Goal: Information Seeking & Learning: Learn about a topic

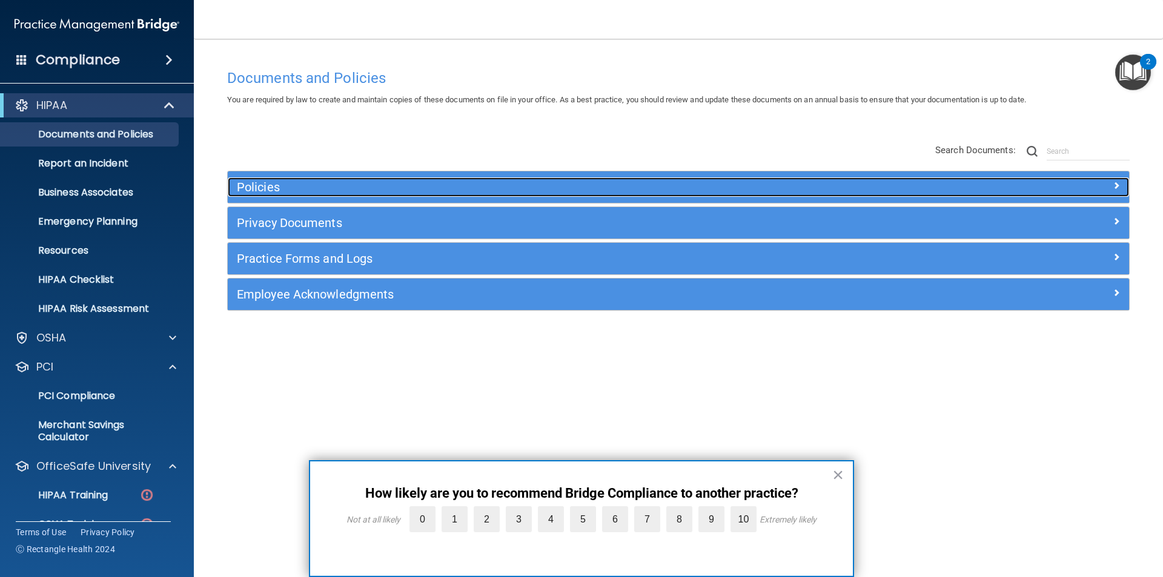
click at [263, 186] on h5 "Policies" at bounding box center [566, 187] width 658 height 13
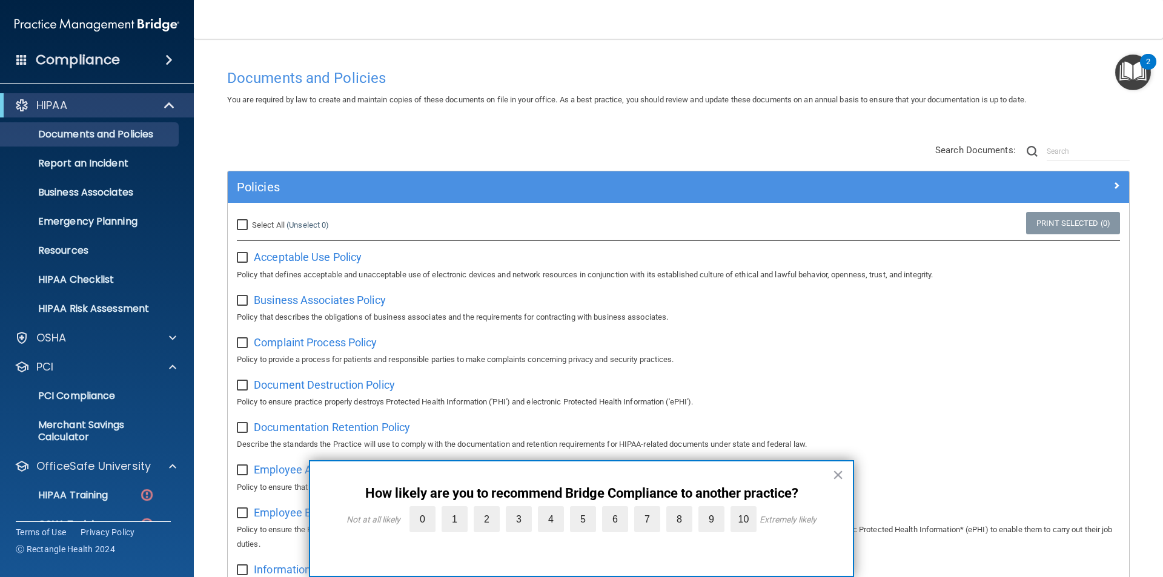
click at [244, 258] on input "checkbox" at bounding box center [244, 258] width 14 height 10
checkbox input "true"
click at [837, 471] on button "×" at bounding box center [838, 474] width 12 height 19
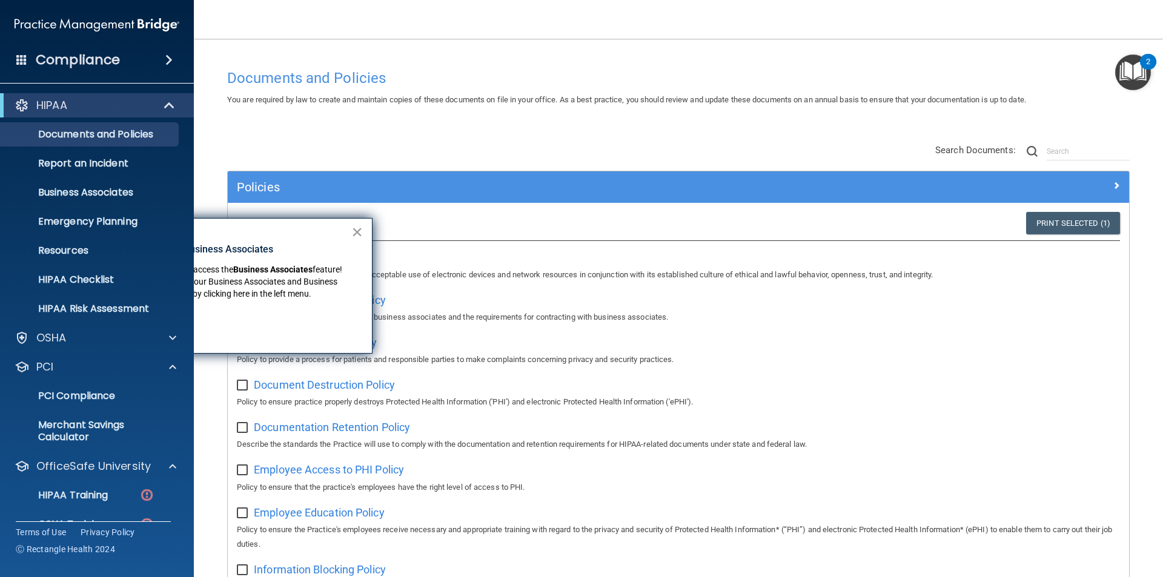
click at [359, 230] on button "×" at bounding box center [357, 231] width 12 height 19
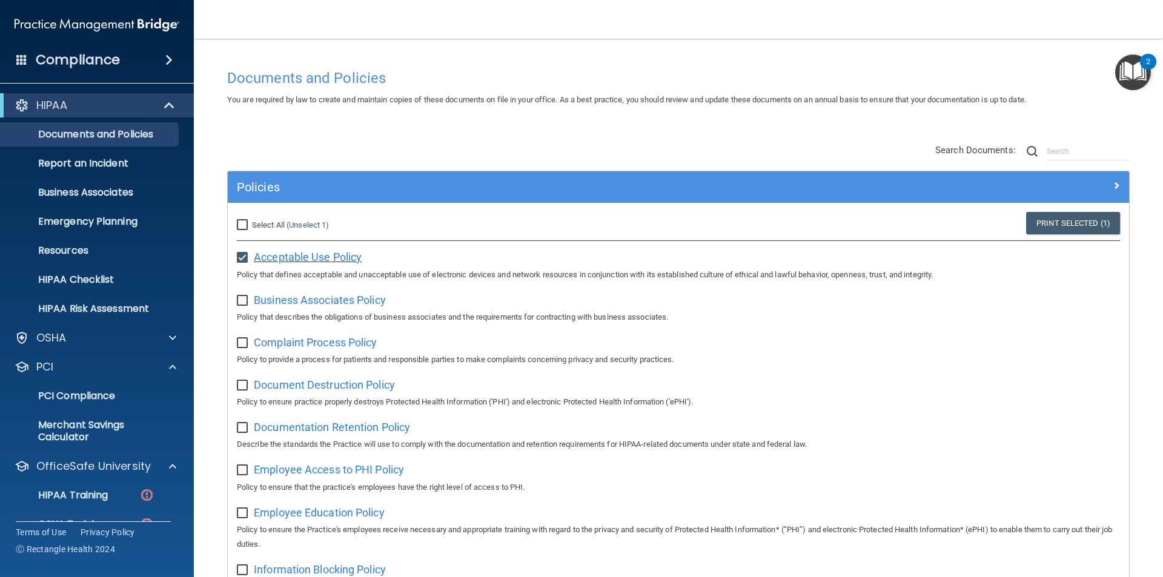
click at [313, 258] on span "Acceptable Use Policy" at bounding box center [308, 257] width 108 height 13
click at [299, 299] on span "Business Associates Policy" at bounding box center [320, 300] width 132 height 13
click at [242, 299] on input "checkbox" at bounding box center [244, 301] width 14 height 10
checkbox input "true"
click at [241, 341] on input "checkbox" at bounding box center [244, 344] width 14 height 10
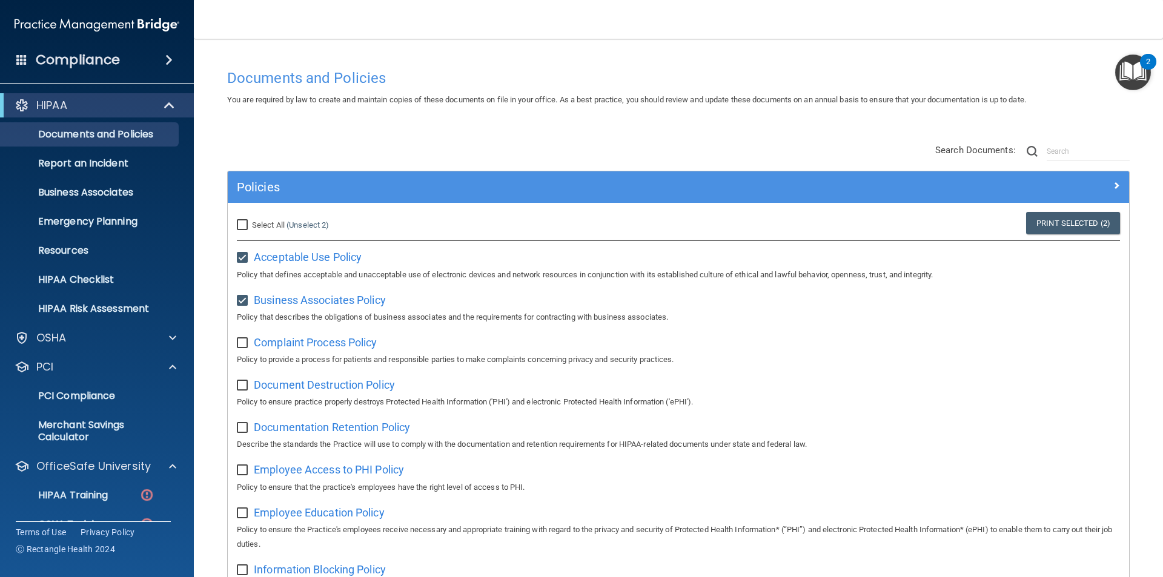
checkbox input "true"
click at [245, 387] on input "checkbox" at bounding box center [244, 386] width 14 height 10
checkbox input "true"
click at [241, 431] on input "checkbox" at bounding box center [244, 428] width 14 height 10
checkbox input "true"
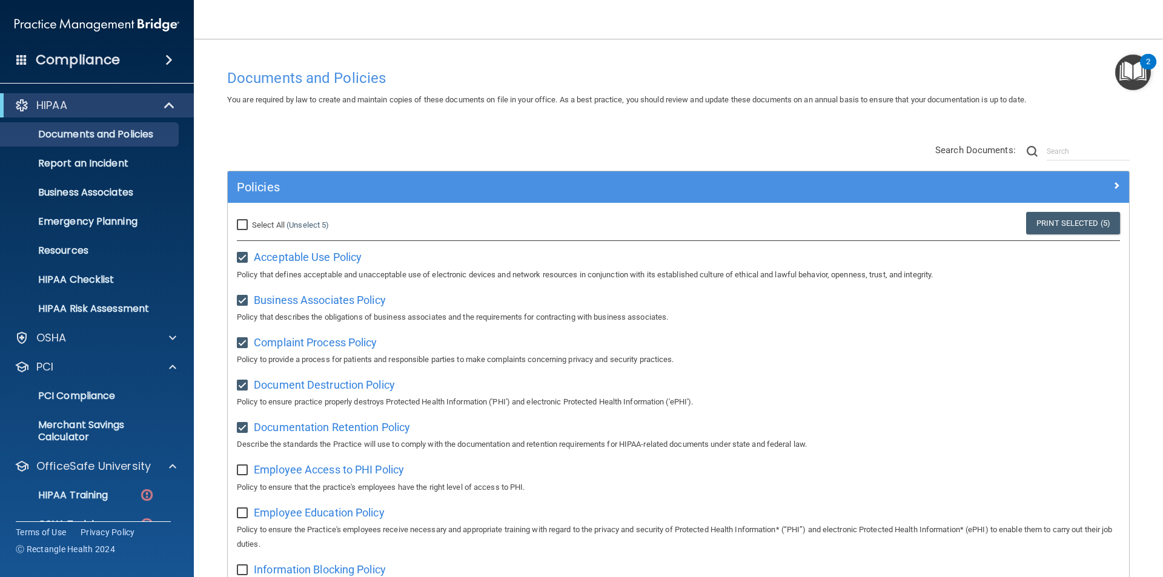
click at [241, 474] on input "checkbox" at bounding box center [244, 471] width 14 height 10
checkbox input "true"
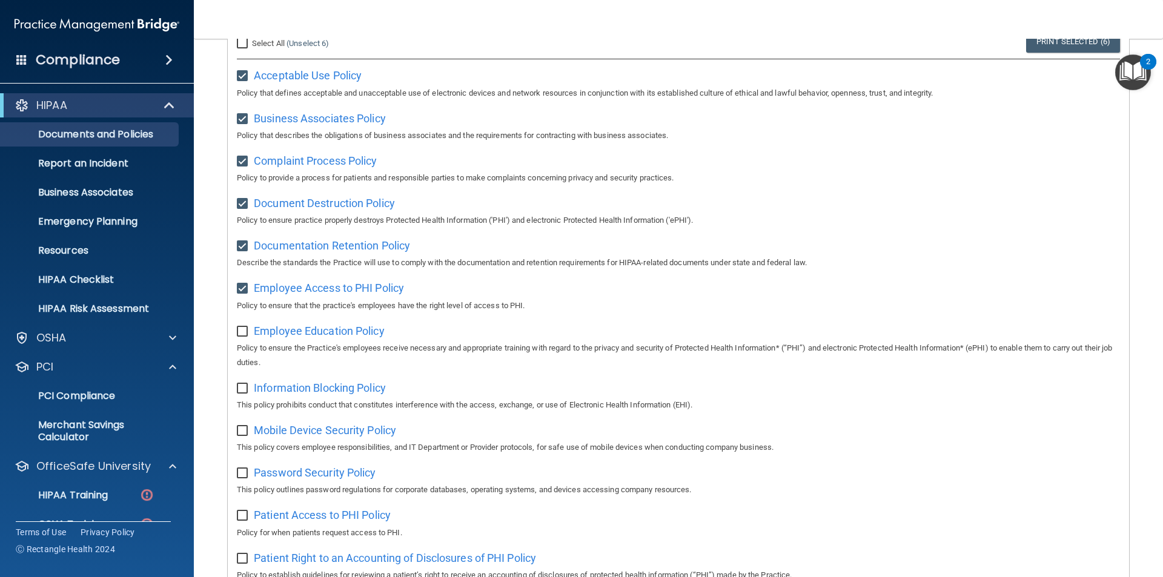
scroll to position [364, 0]
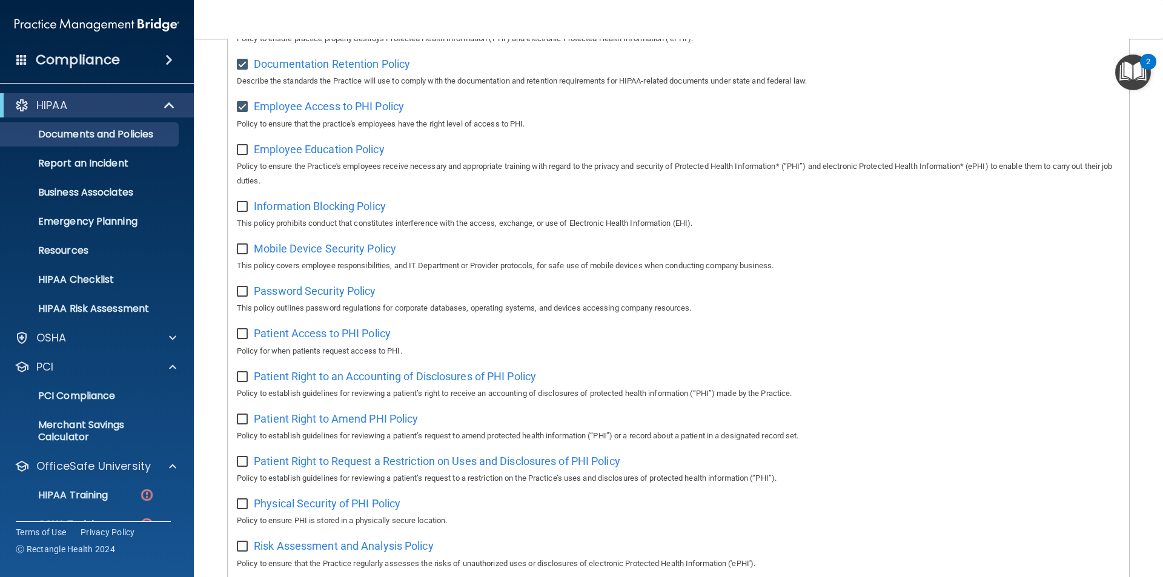
click at [241, 212] on input "checkbox" at bounding box center [244, 207] width 14 height 10
checkbox input "true"
click at [244, 251] on input "checkbox" at bounding box center [244, 250] width 14 height 10
checkbox input "true"
click at [239, 296] on input "checkbox" at bounding box center [244, 292] width 14 height 10
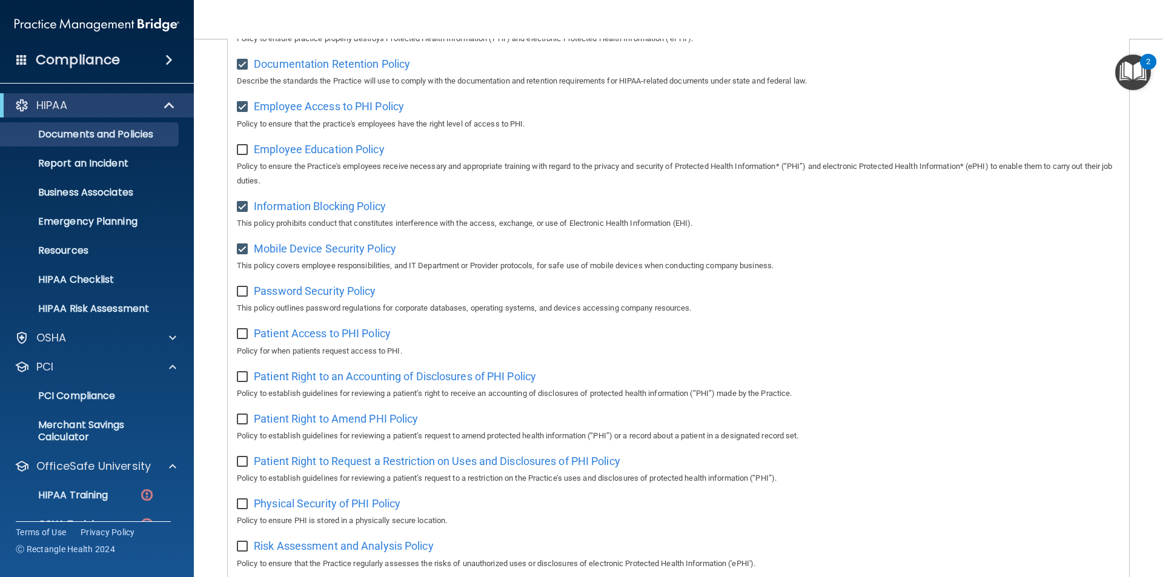
checkbox input "true"
click at [239, 339] on input "checkbox" at bounding box center [244, 335] width 14 height 10
checkbox input "true"
click at [241, 382] on input "checkbox" at bounding box center [244, 378] width 14 height 10
checkbox input "true"
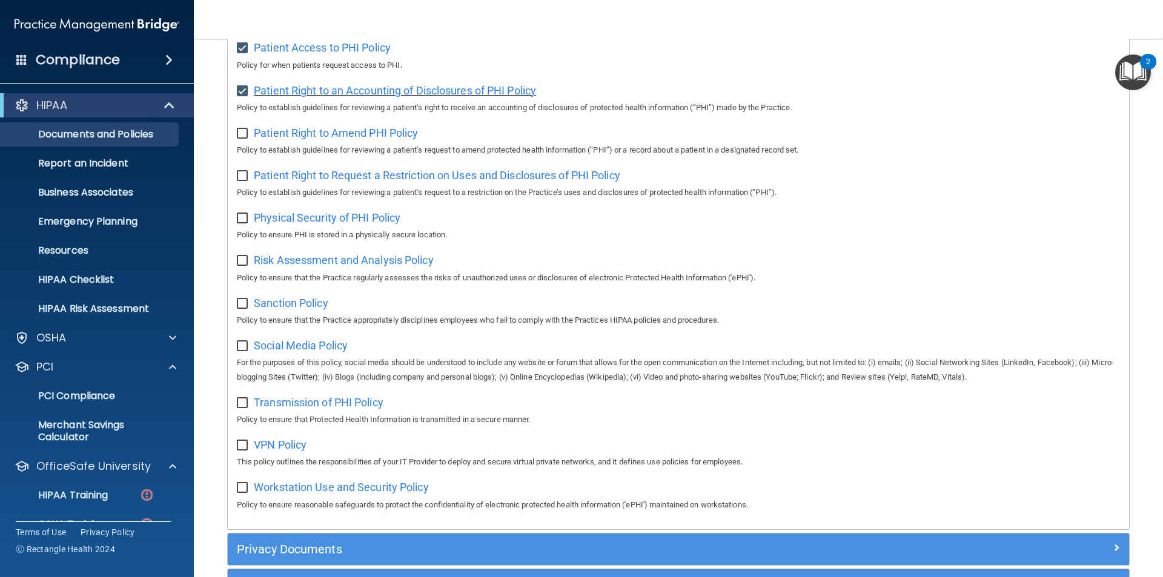
scroll to position [666, 0]
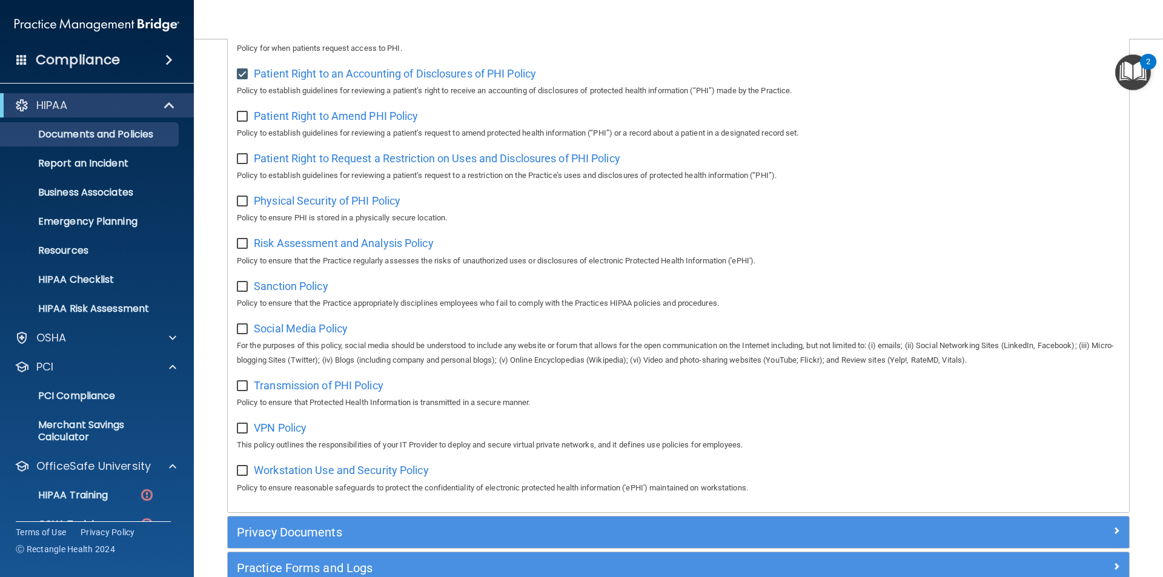
click at [242, 122] on input "checkbox" at bounding box center [244, 117] width 14 height 10
checkbox input "true"
click at [239, 164] on input "checkbox" at bounding box center [244, 159] width 14 height 10
checkbox input "true"
click at [241, 207] on input "checkbox" at bounding box center [244, 202] width 14 height 10
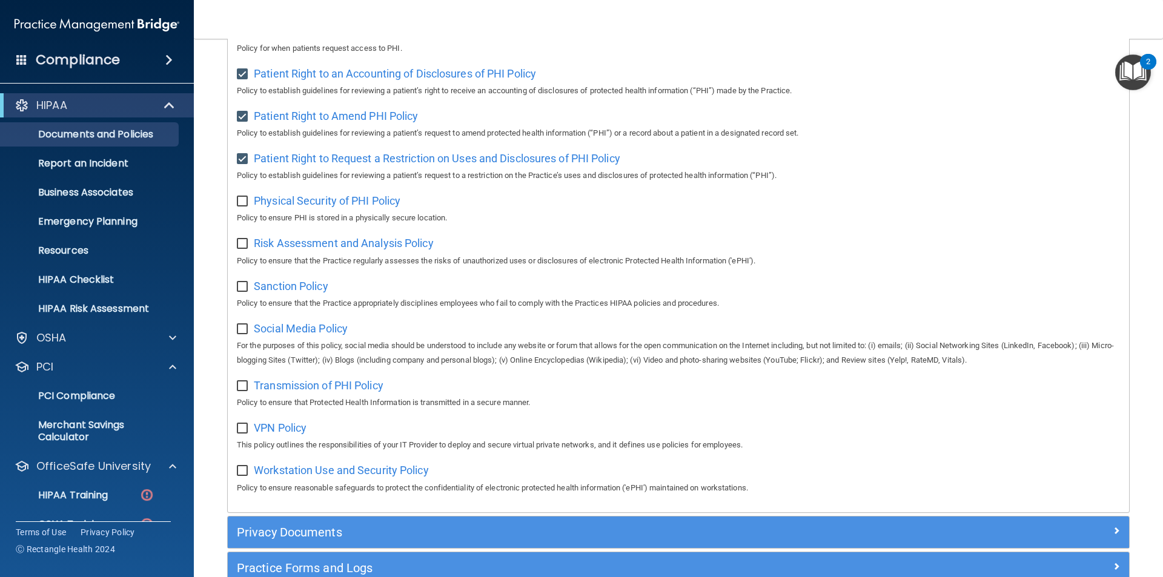
checkbox input "true"
click at [244, 249] on input "checkbox" at bounding box center [244, 244] width 14 height 10
checkbox input "true"
click at [238, 292] on input "checkbox" at bounding box center [244, 287] width 14 height 10
checkbox input "true"
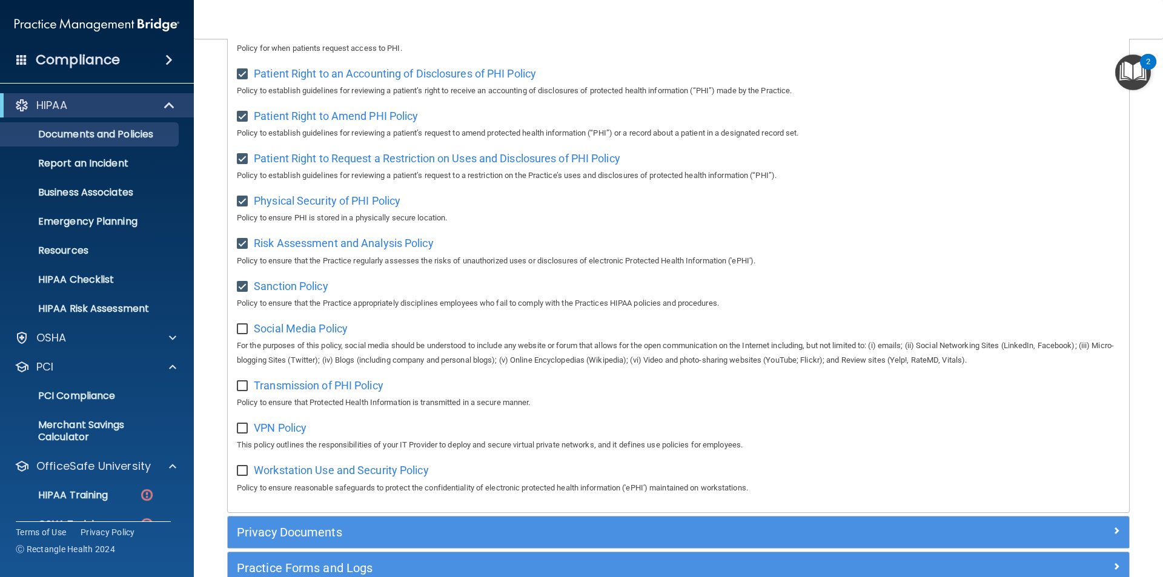
click at [236, 341] on div "Select All (Unselect 16) Unselect All Print Selected (16) Acceptable Use Policy…" at bounding box center [678, 24] width 901 height 975
click at [249, 334] on input "checkbox" at bounding box center [244, 330] width 14 height 10
checkbox input "true"
click at [242, 391] on input "checkbox" at bounding box center [244, 387] width 14 height 10
checkbox input "true"
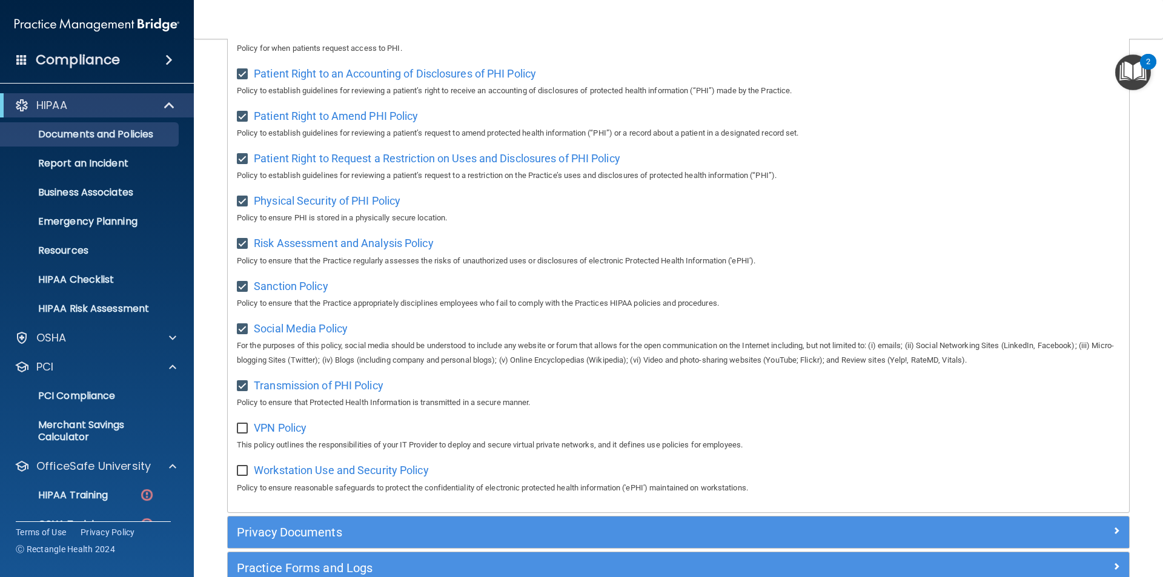
click at [242, 448] on div "VPN Policy This policy outlines the responsibilities of your IT Provider to dep…" at bounding box center [678, 435] width 883 height 35
click at [246, 434] on input "checkbox" at bounding box center [244, 429] width 14 height 10
checkbox input "true"
click at [243, 476] on input "checkbox" at bounding box center [244, 471] width 14 height 10
checkbox input "true"
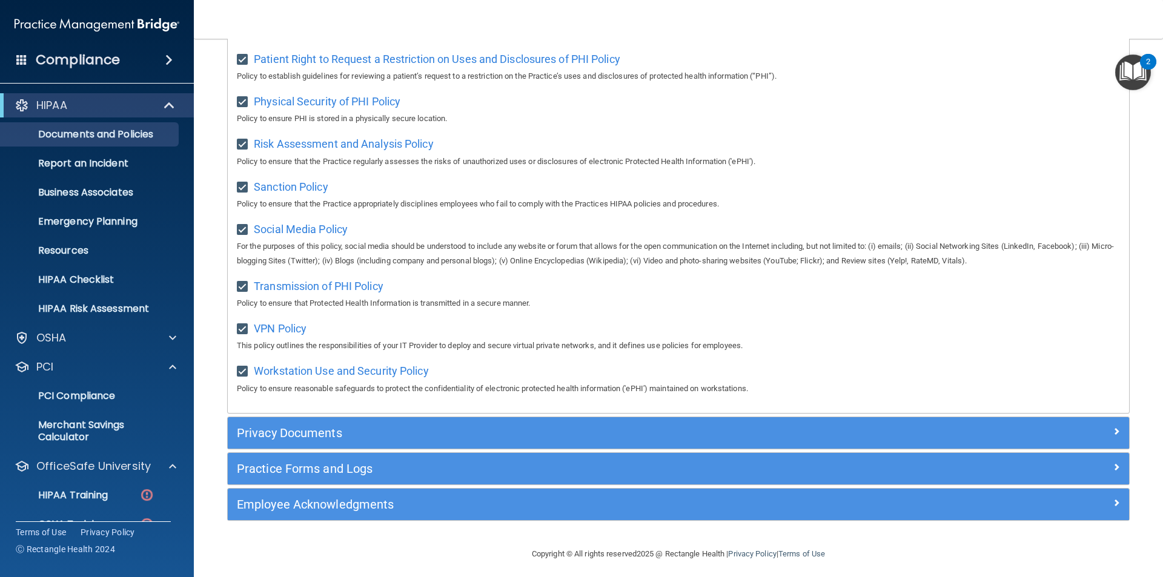
scroll to position [785, 0]
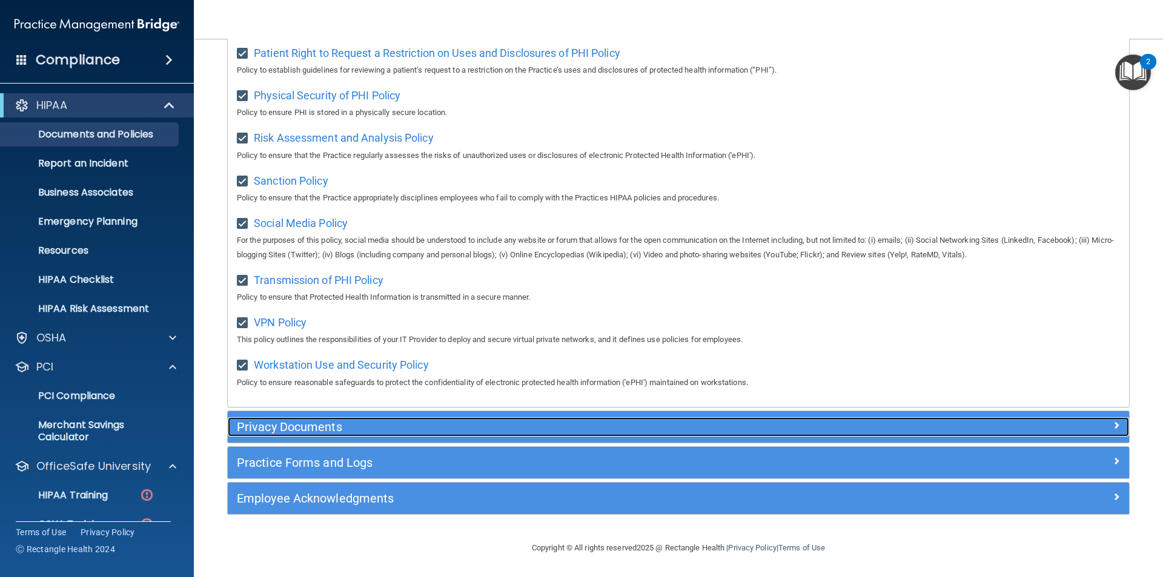
click at [280, 424] on h5 "Privacy Documents" at bounding box center [566, 426] width 658 height 13
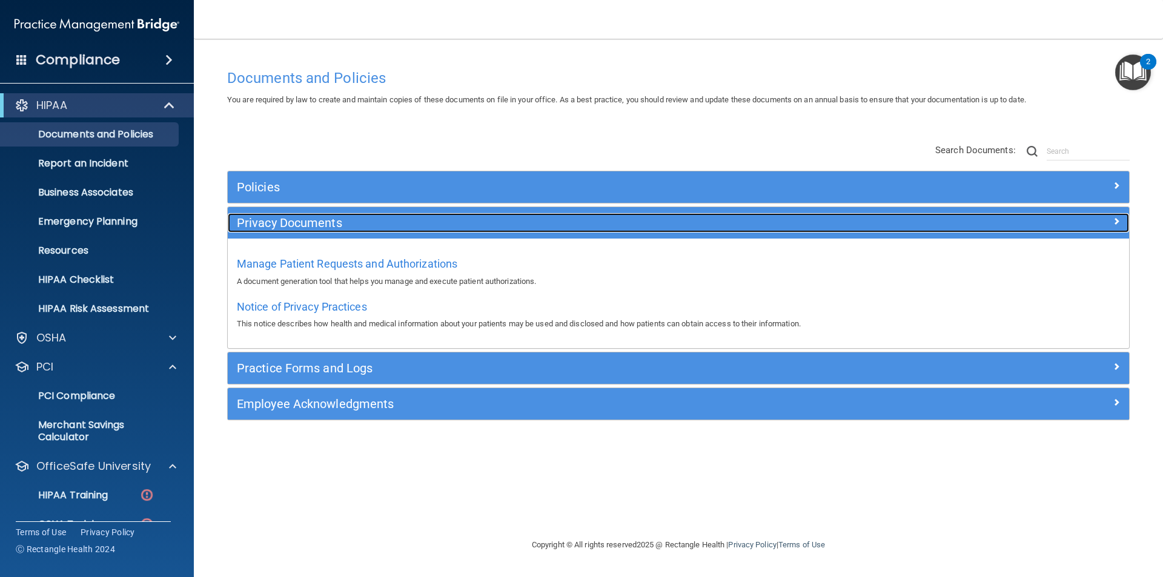
scroll to position [0, 0]
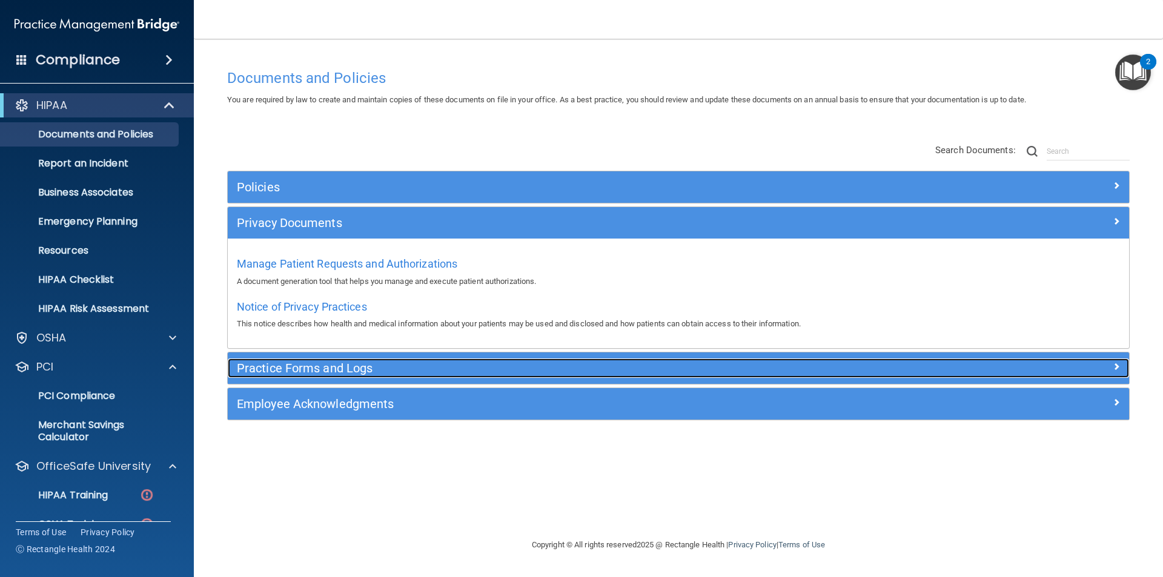
click at [270, 367] on h5 "Practice Forms and Logs" at bounding box center [566, 368] width 658 height 13
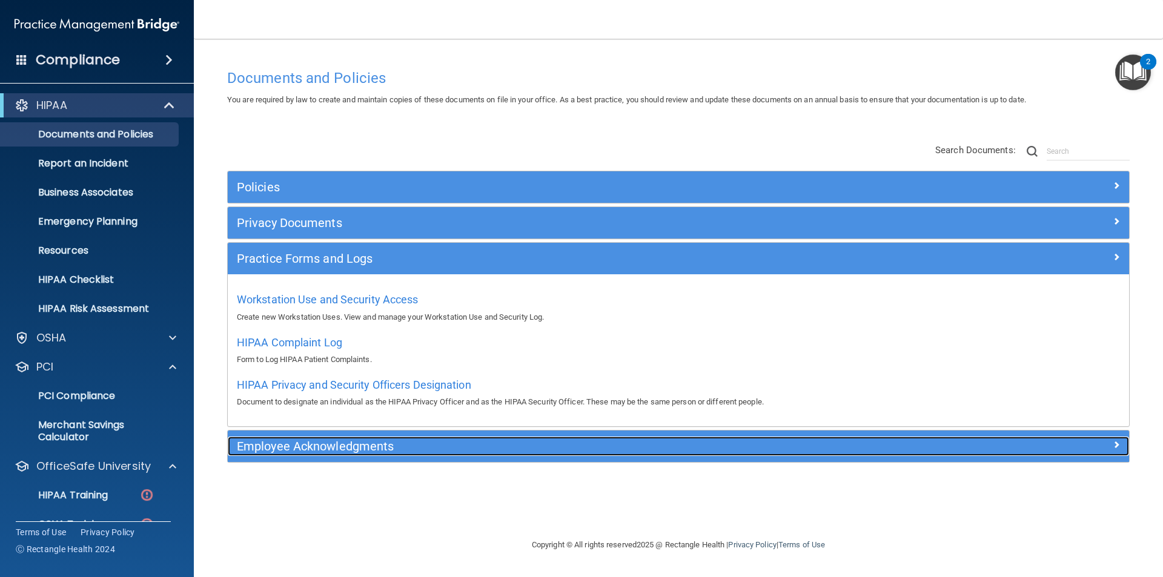
click at [288, 445] on h5 "Employee Acknowledgments" at bounding box center [566, 446] width 658 height 13
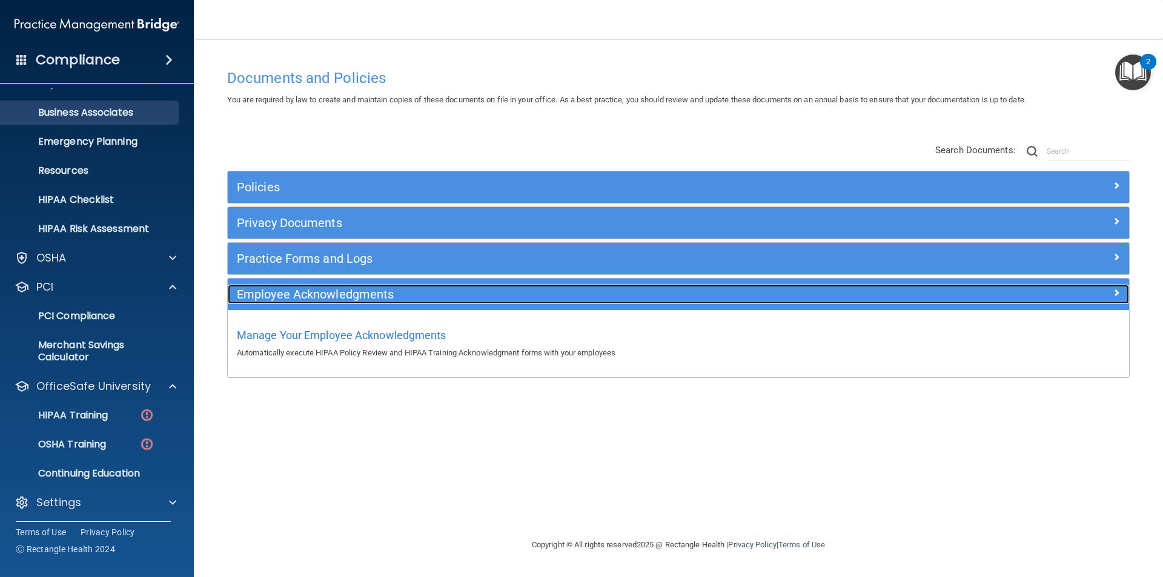
scroll to position [83, 0]
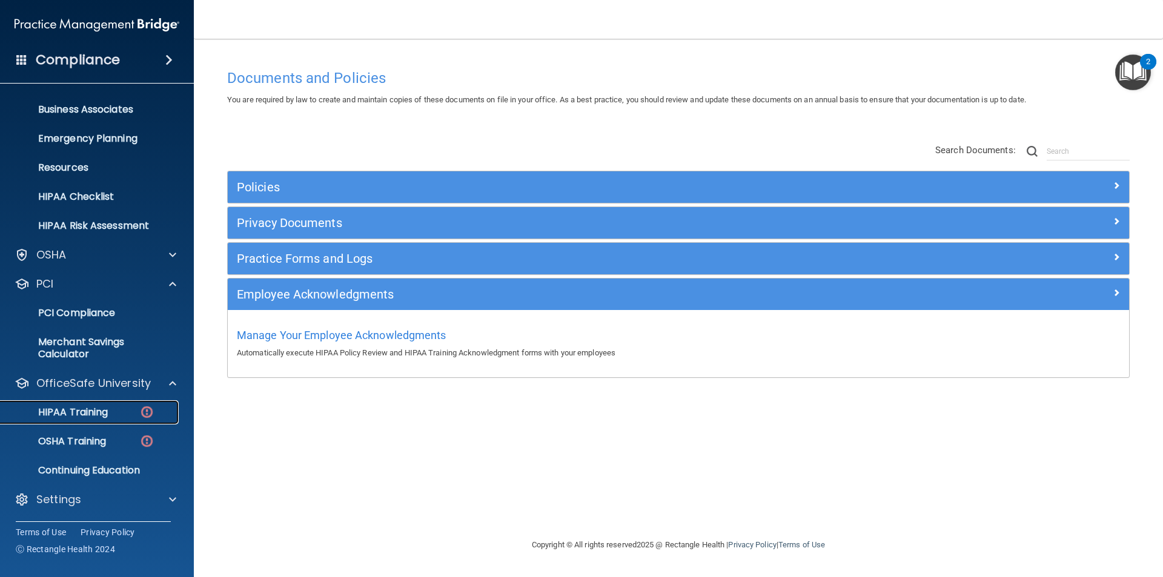
click at [97, 408] on p "HIPAA Training" at bounding box center [58, 413] width 100 height 12
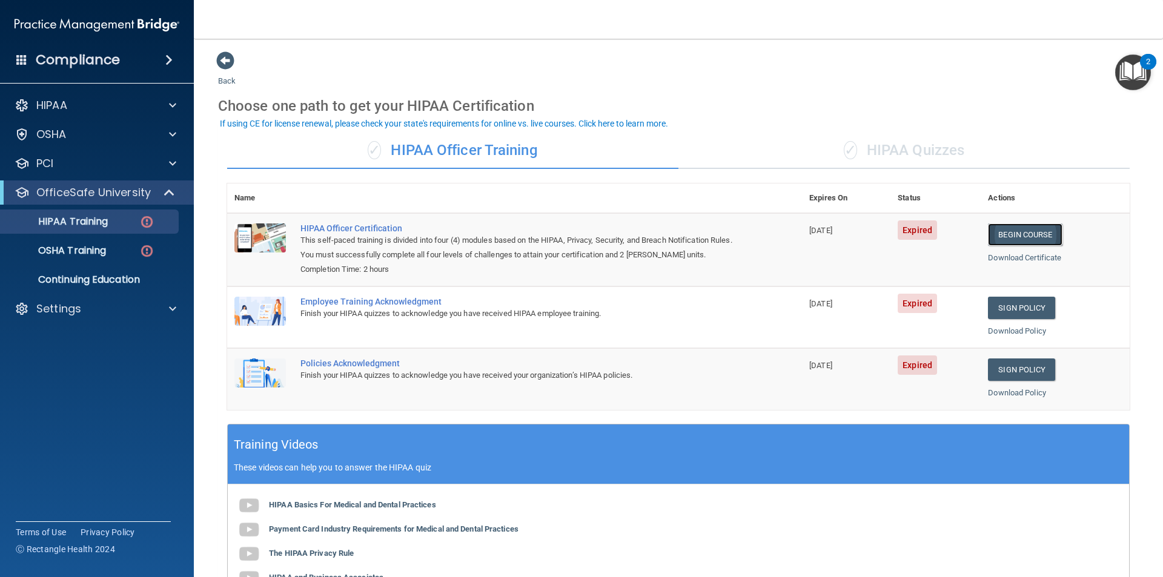
click at [1009, 233] on link "Begin Course" at bounding box center [1025, 235] width 74 height 22
